Goal: Information Seeking & Learning: Learn about a topic

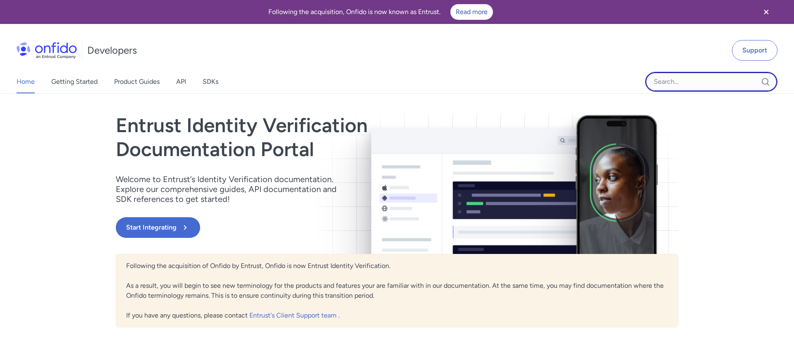
click at [681, 76] on input "Onfido search input field" at bounding box center [711, 82] width 132 height 20
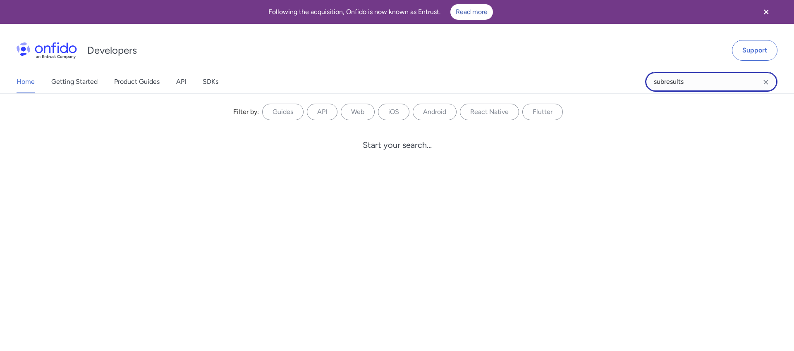
type input "subresults"
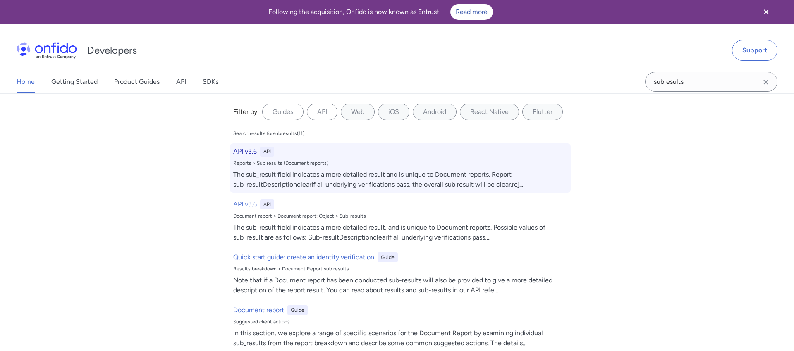
click at [252, 164] on div "Reports > Sub results (Document reports)" at bounding box center [400, 163] width 334 height 7
select select "http"
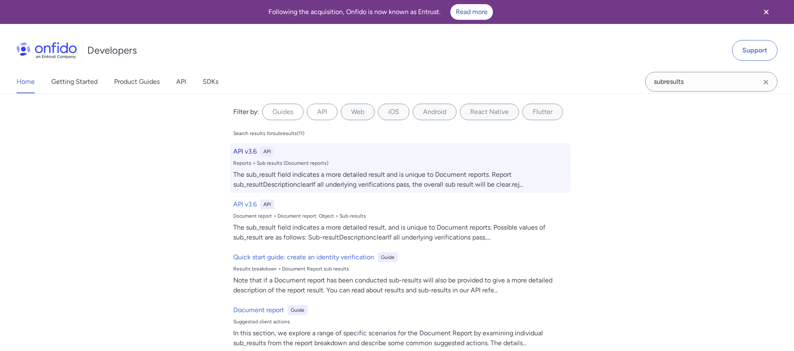
select select "http"
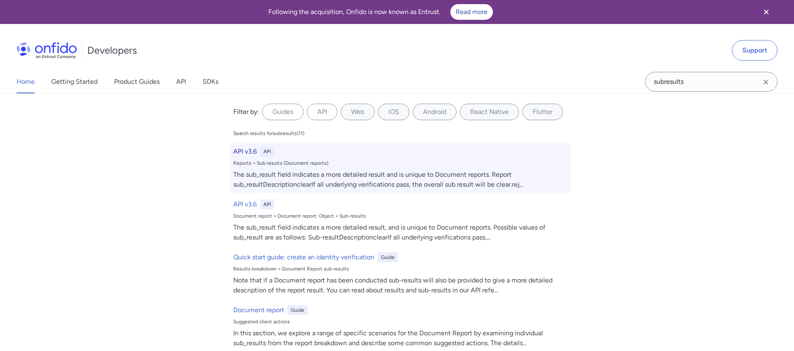
select select "http"
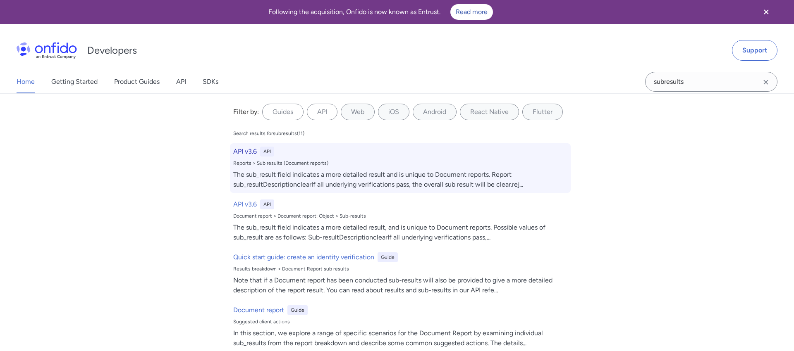
select select "http"
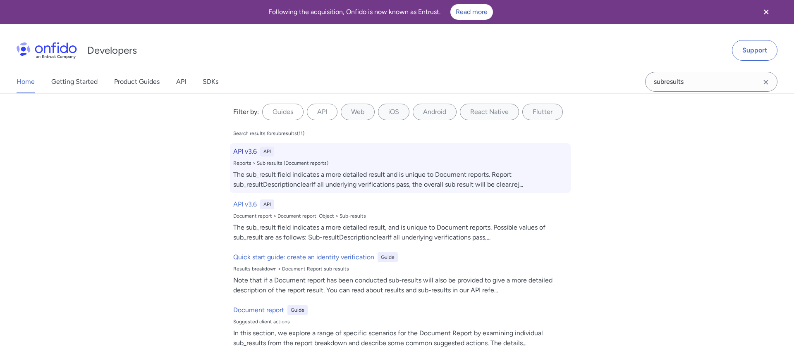
select select "http"
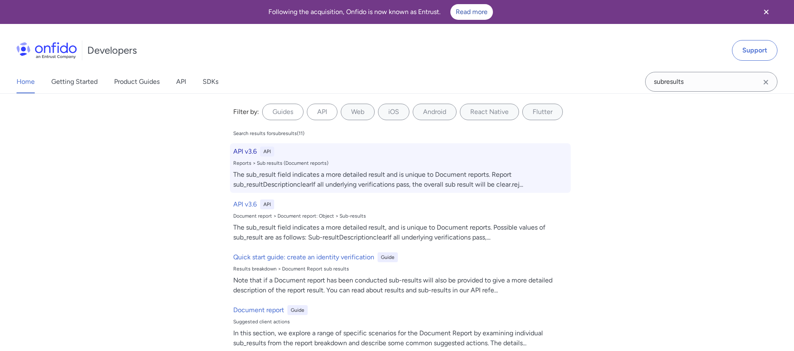
select select "http"
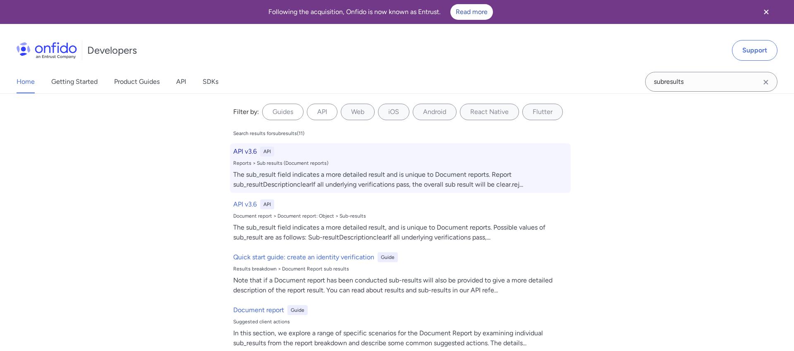
select select "http"
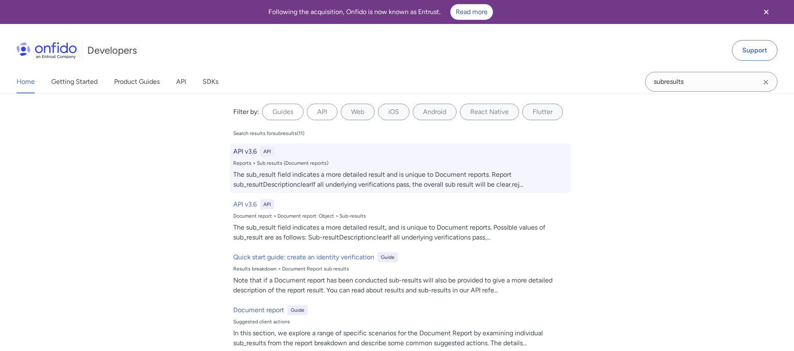
select select "http"
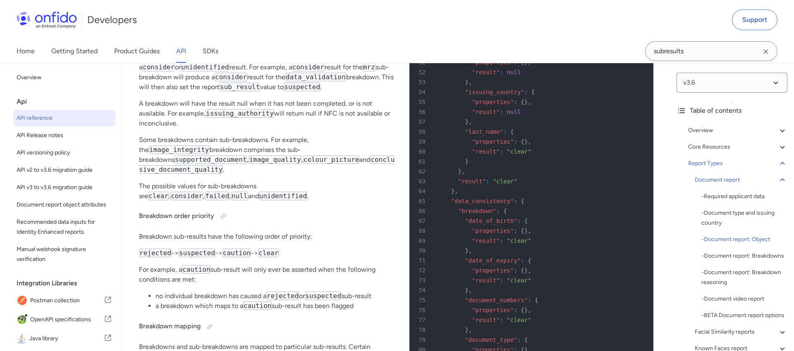
scroll to position [31077, 0]
click at [263, 25] on div at bounding box center [262, 22] width 7 height 7
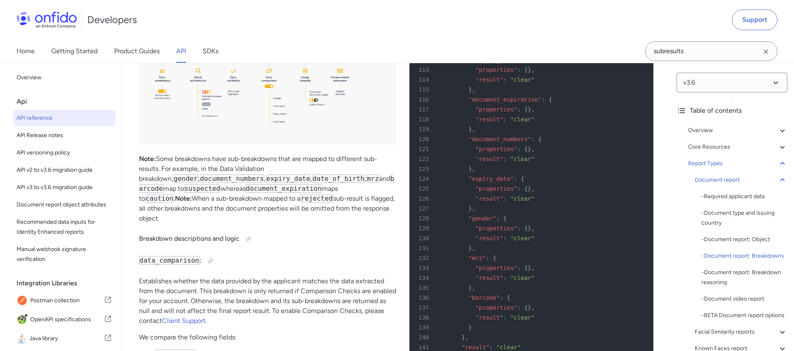
scroll to position [31686, 0]
